Goal: Task Accomplishment & Management: Manage account settings

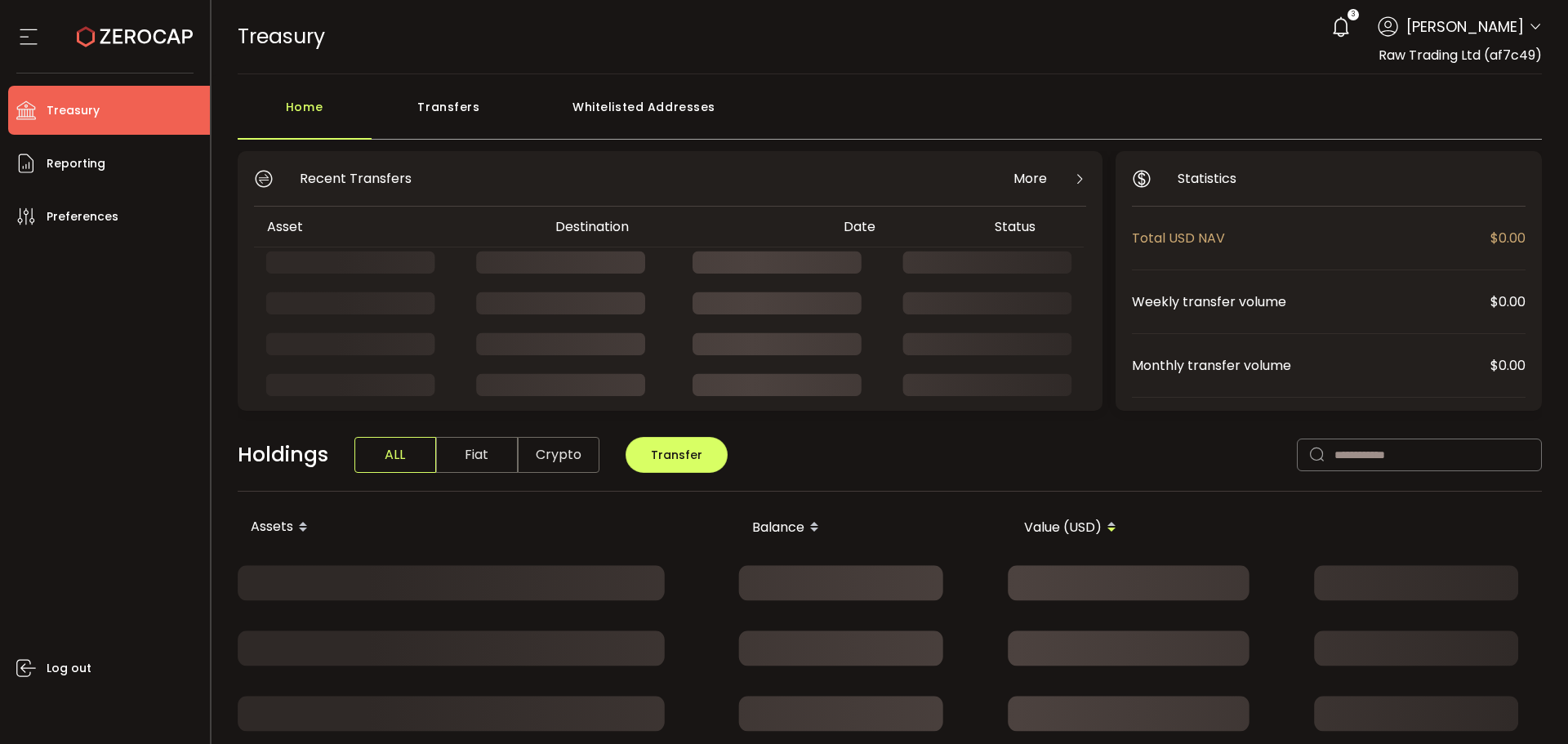
click at [1521, 25] on div "3 Aaditya Achreja Account Raw Trading Ltd (af7c49) Raw Trading Ltd (Payments) (…" at bounding box center [1433, 27] width 219 height 36
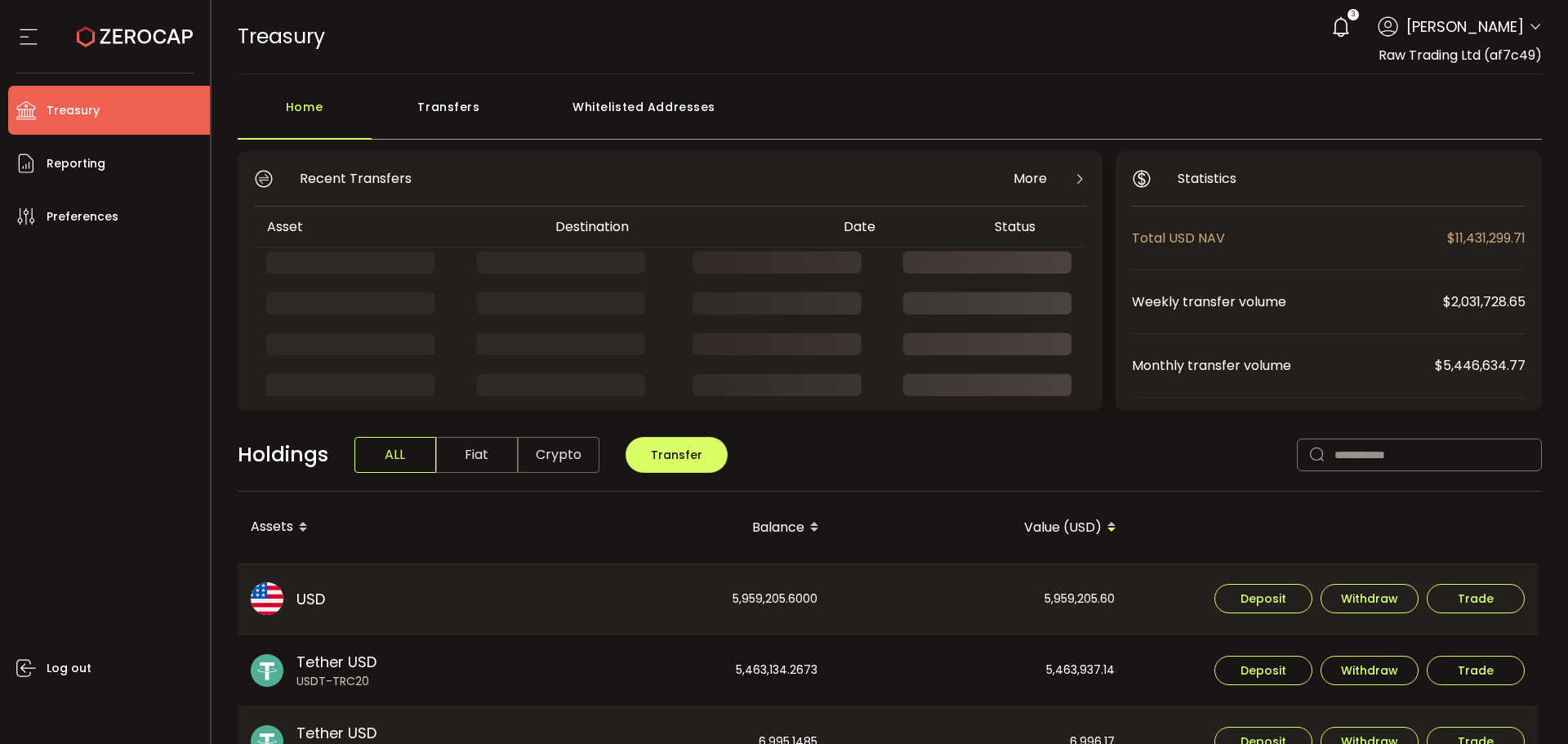
click at [1529, 25] on icon at bounding box center [1535, 27] width 13 height 13
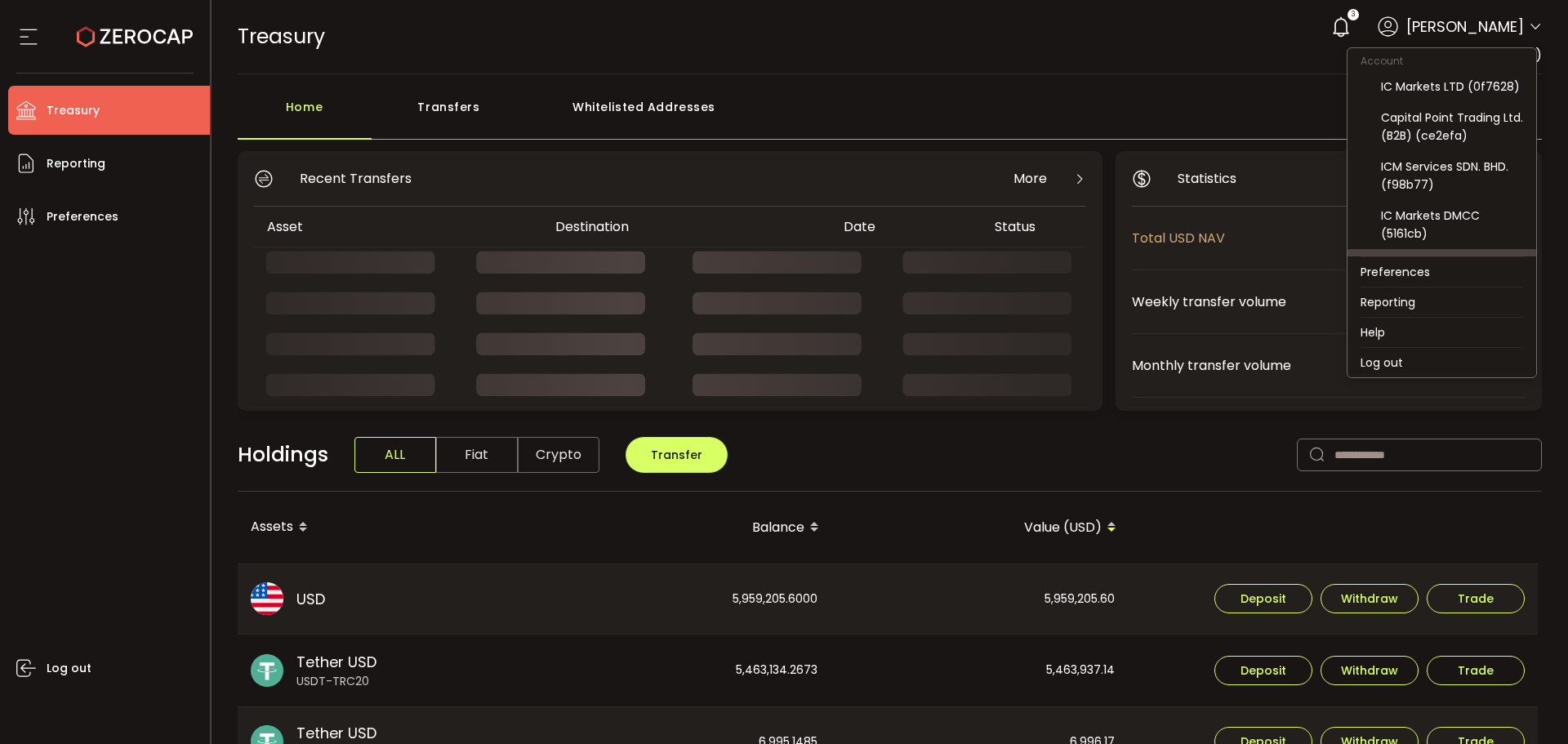
scroll to position [206, 0]
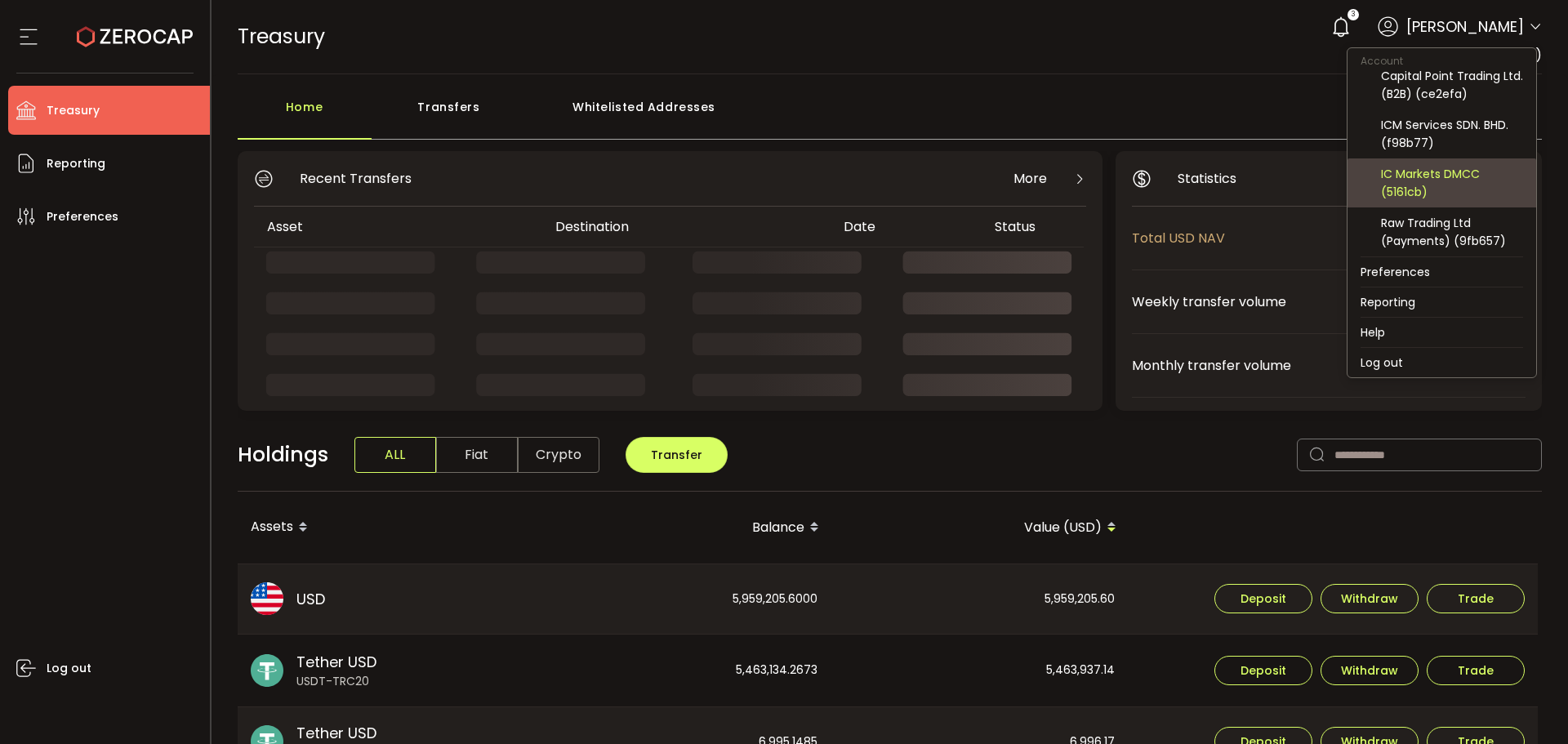
click at [1434, 179] on div "IC Markets DMCC (5161cb)" at bounding box center [1452, 183] width 142 height 36
